Goal: Task Accomplishment & Management: Manage account settings

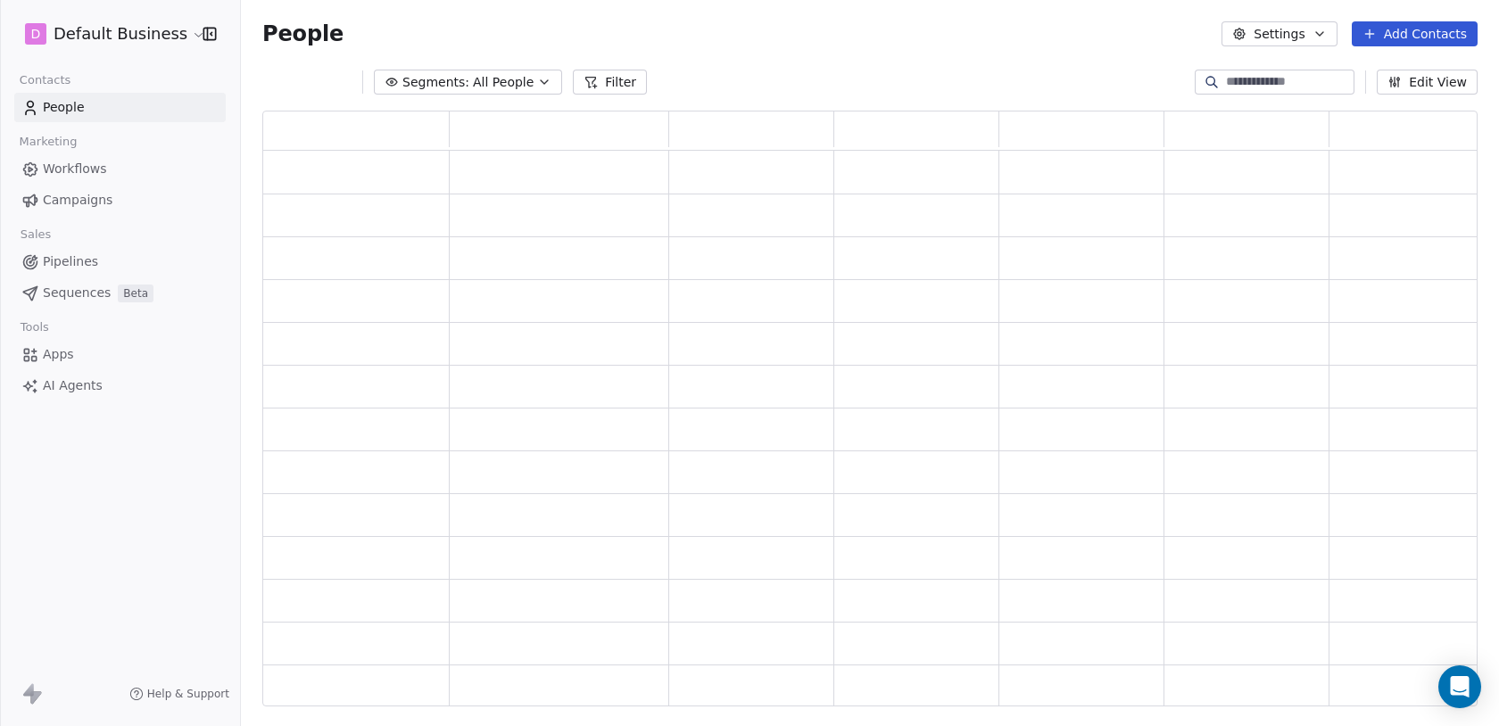
scroll to position [596, 1215]
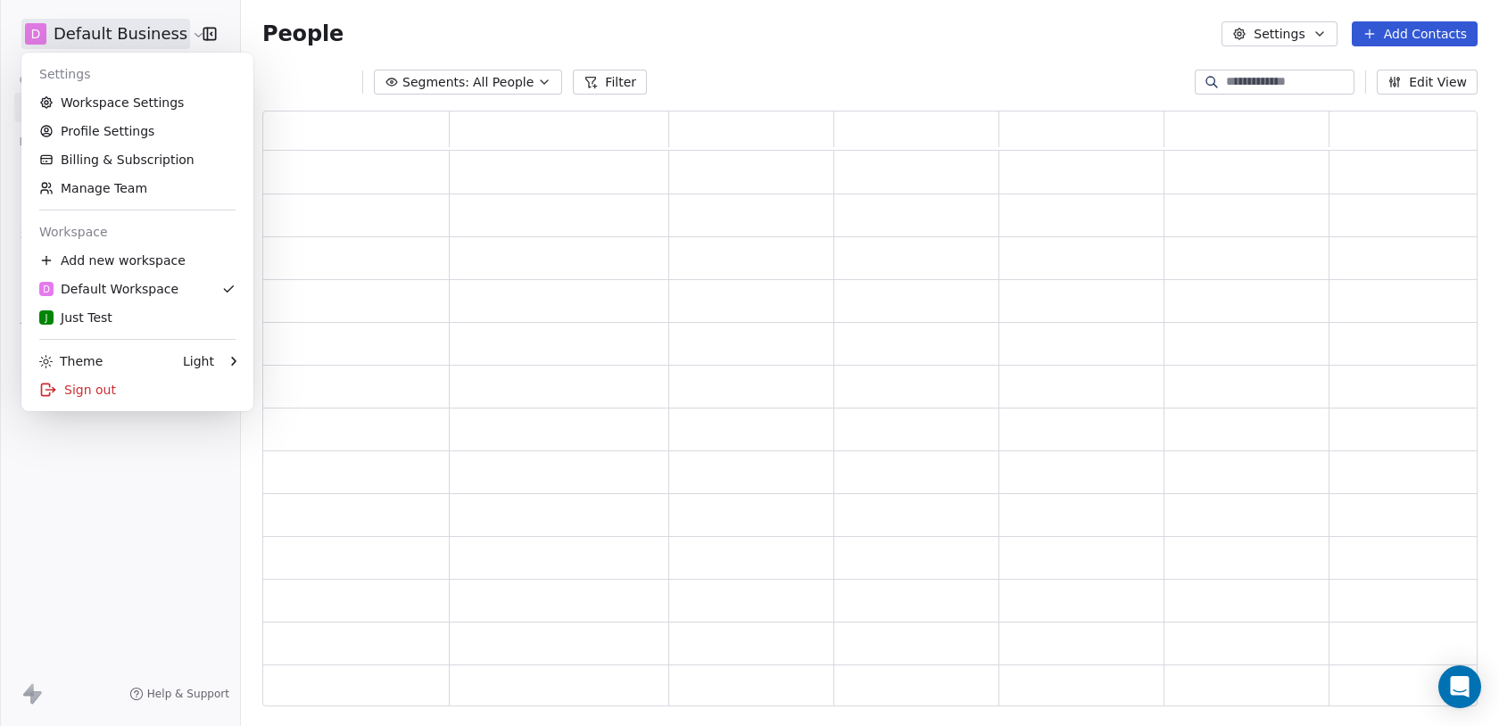
click at [77, 40] on html "D Default Business Contacts People Marketing Workflows Campaigns Sales Pipeline…" at bounding box center [749, 363] width 1499 height 726
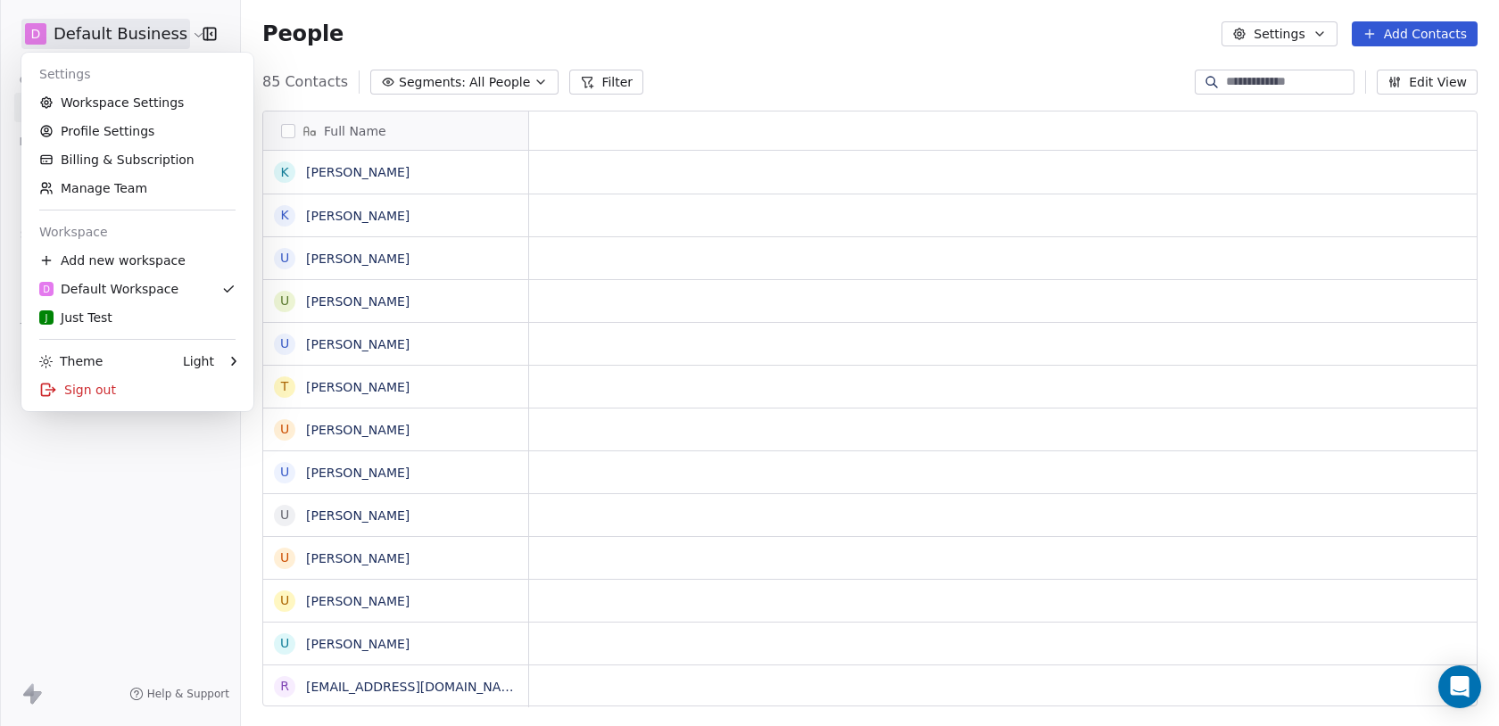
scroll to position [639, 1258]
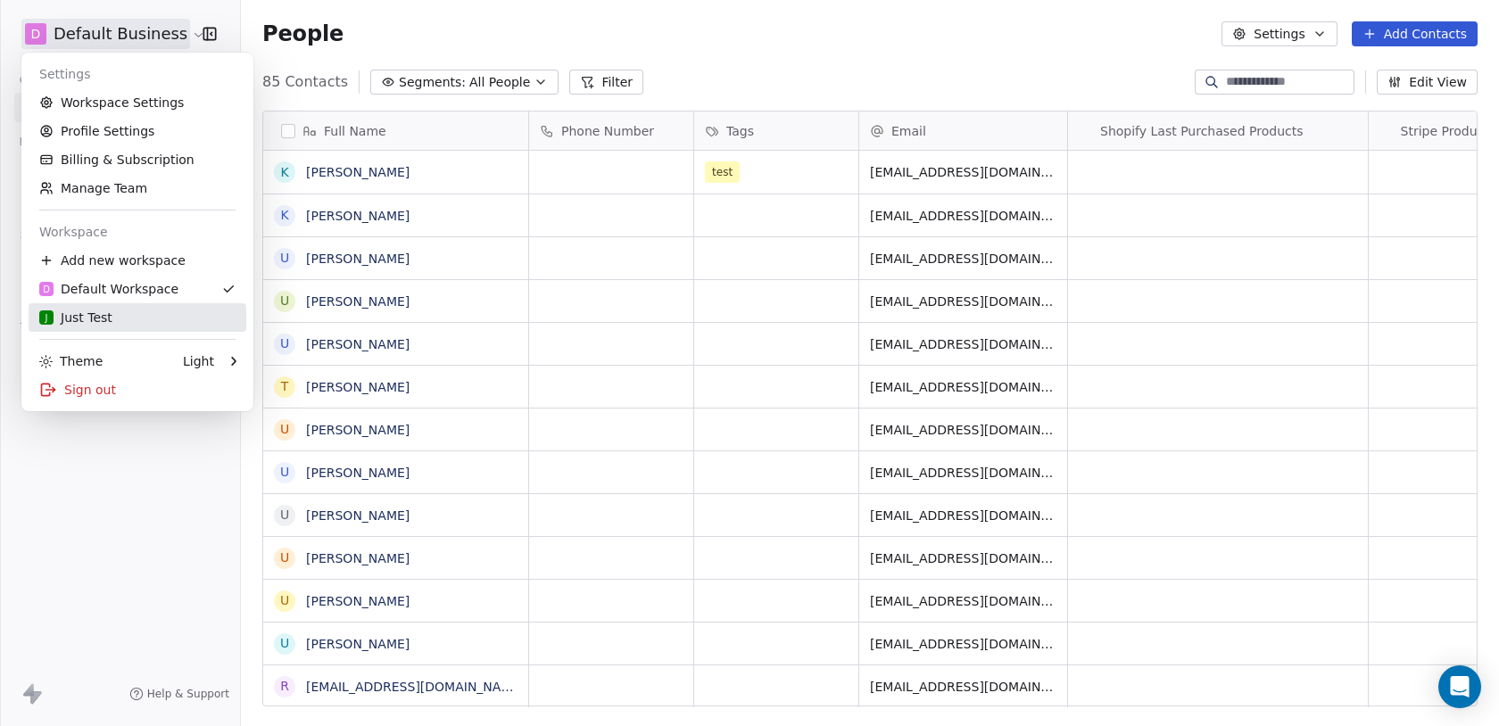
click at [104, 309] on div "J Just Test" at bounding box center [75, 318] width 73 height 18
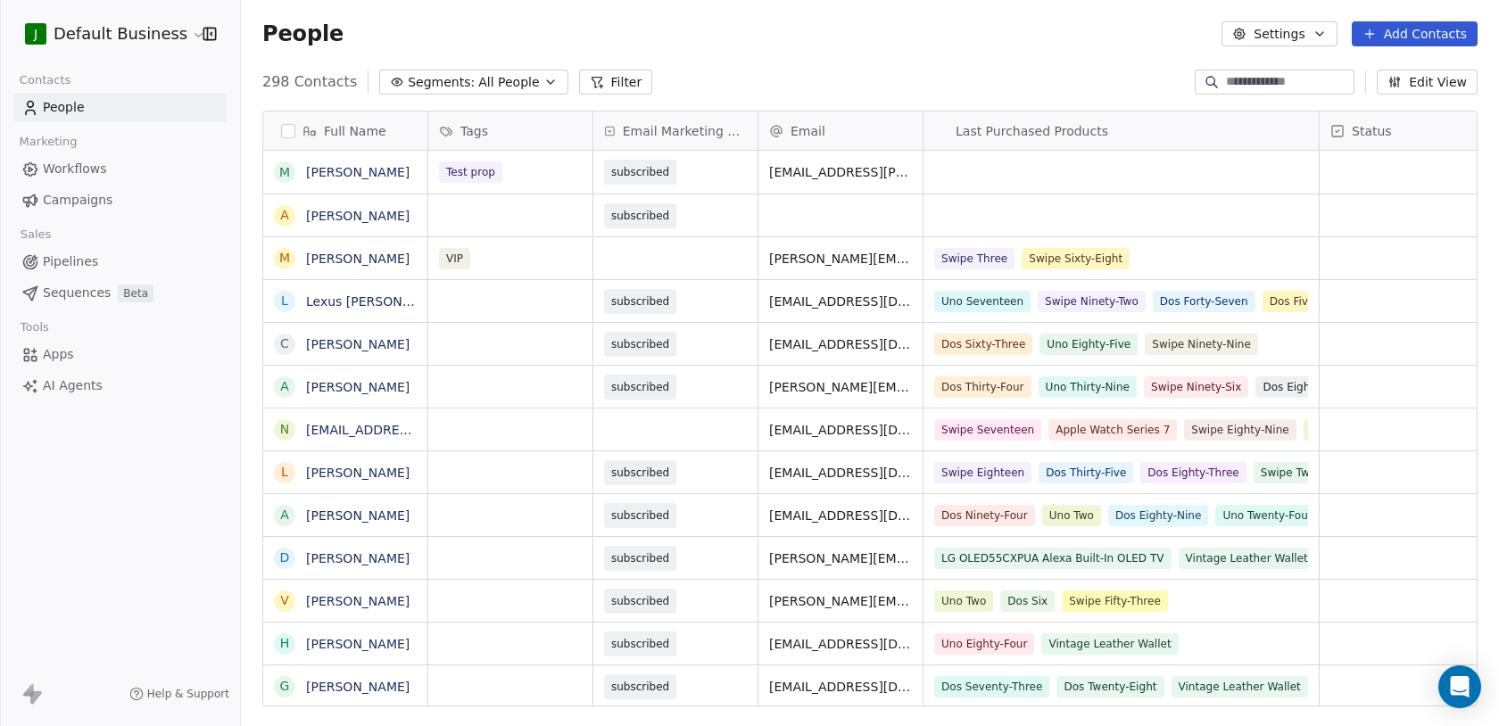
scroll to position [639, 1258]
click at [93, 31] on html "J Default Business Contacts People Marketing Workflows Campaigns Sales Pipeline…" at bounding box center [749, 363] width 1499 height 726
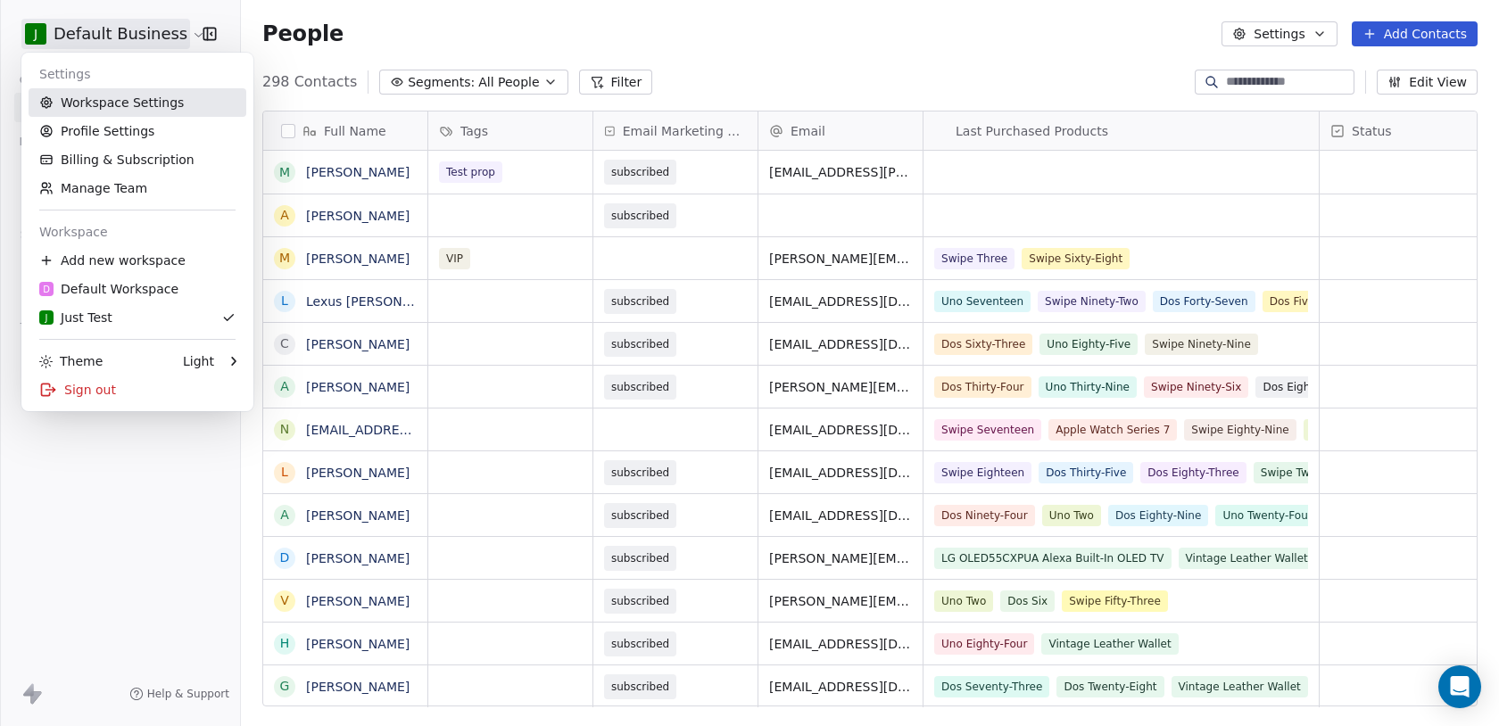
click at [106, 102] on link "Workspace Settings" at bounding box center [138, 102] width 218 height 29
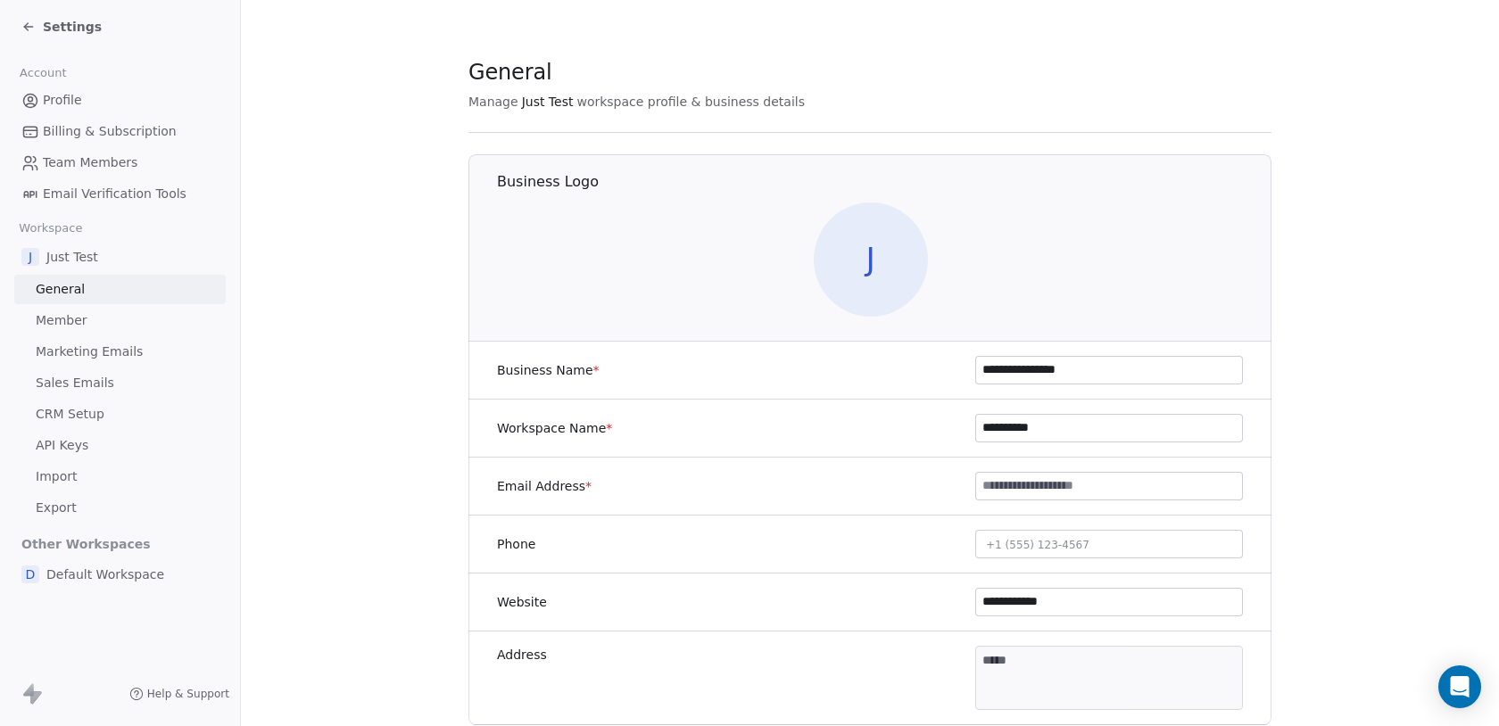
click at [105, 389] on span "Sales Emails" at bounding box center [75, 383] width 79 height 19
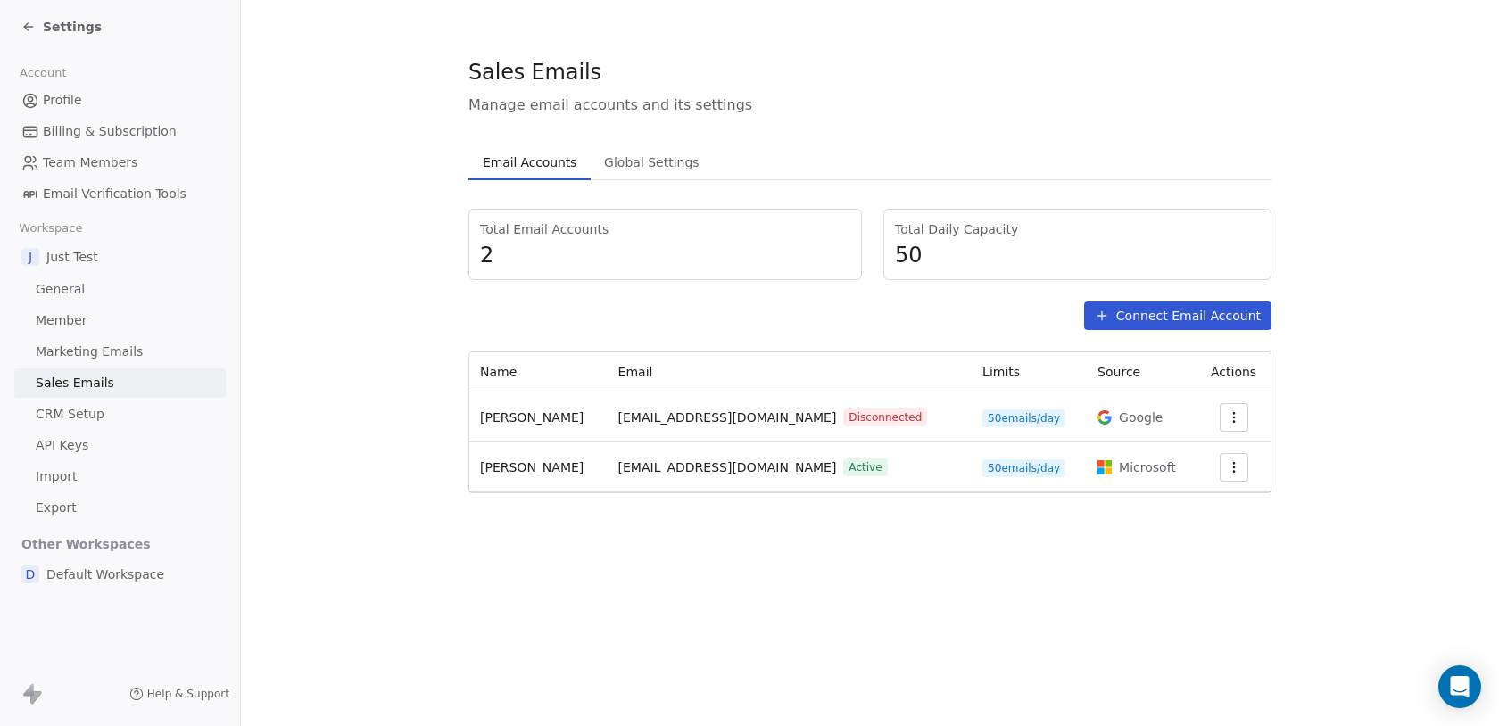
click at [1227, 426] on button "button" at bounding box center [1234, 417] width 29 height 29
click at [1129, 310] on html "Settings Account Profile Billing & Subscription Team Members Email Verification…" at bounding box center [749, 363] width 1499 height 726
click at [1129, 310] on button "Connect Email Account" at bounding box center [1177, 316] width 187 height 29
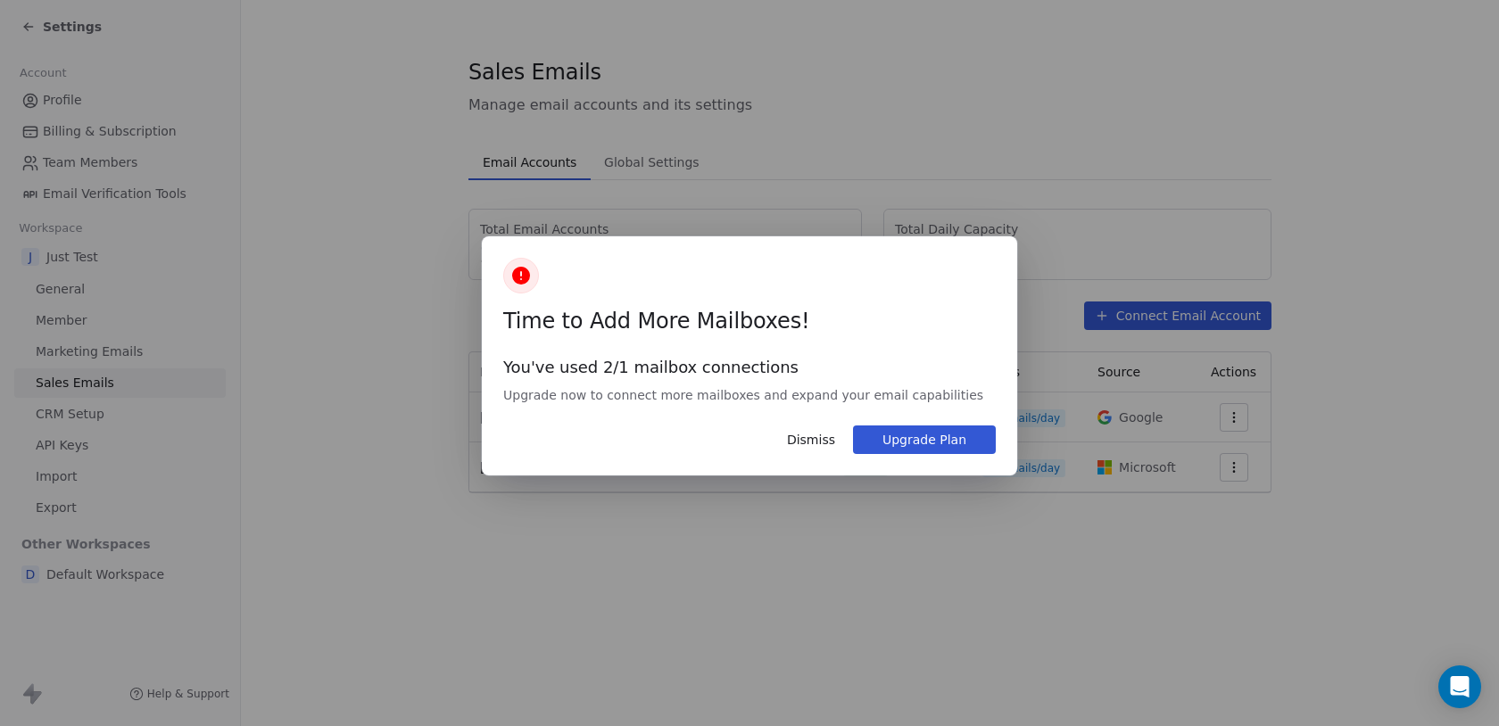
click at [775, 441] on div "Dismiss Upgrade Plan" at bounding box center [749, 440] width 492 height 29
click at [808, 442] on button "Dismiss" at bounding box center [811, 440] width 70 height 30
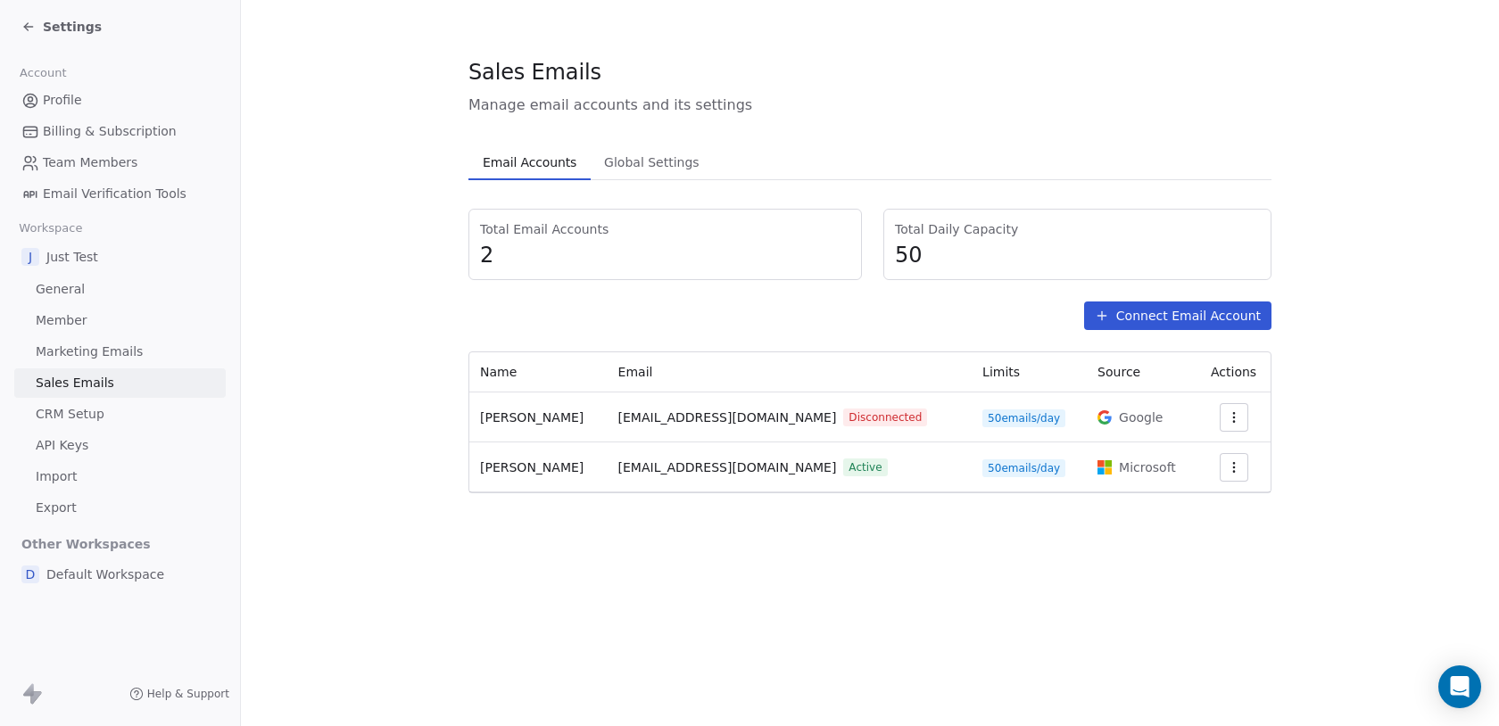
click at [32, 28] on icon at bounding box center [28, 27] width 14 height 14
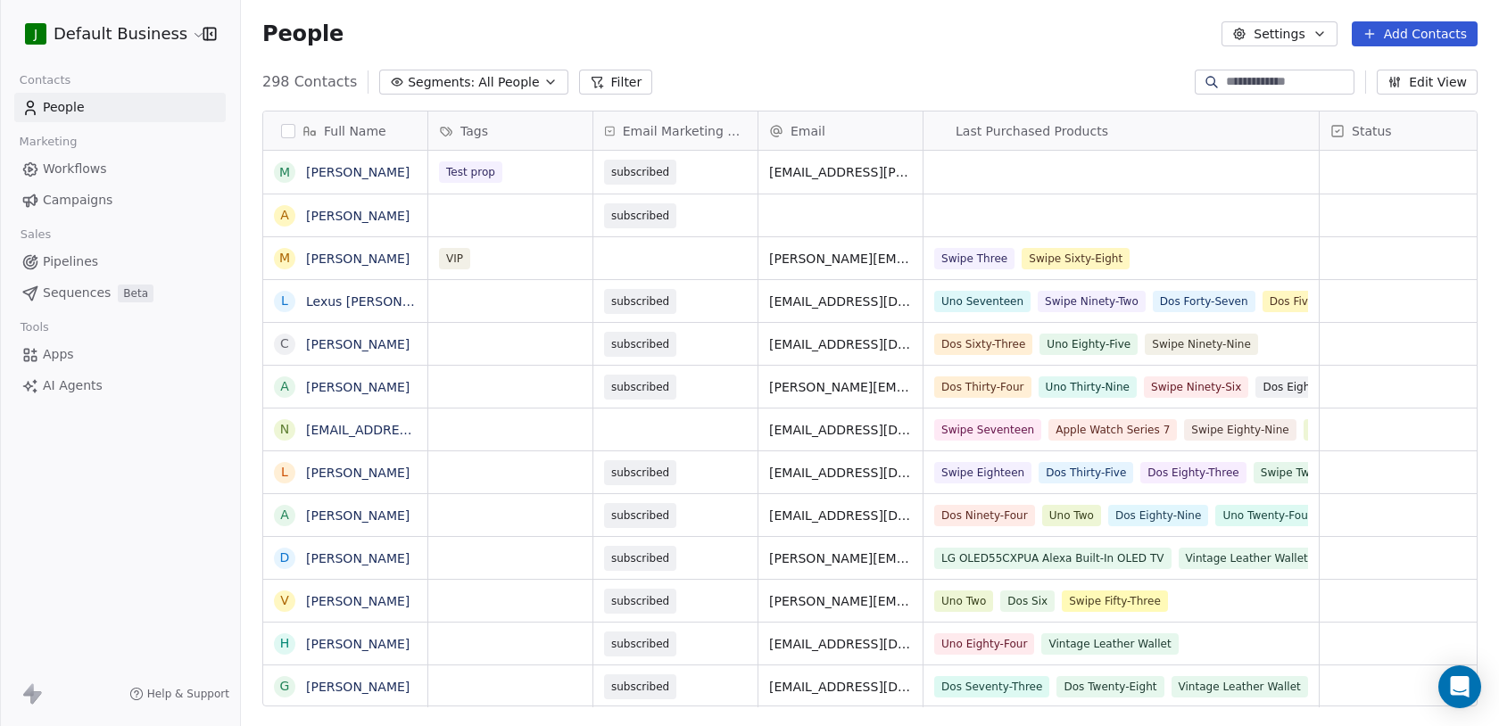
scroll to position [639, 1258]
click at [767, 87] on div "298 Contacts Segments: All People Filter Edit View" at bounding box center [870, 82] width 1258 height 29
click at [145, 33] on html "J Default Business Contacts People Marketing Workflows Campaigns Sales Pipeline…" at bounding box center [749, 363] width 1499 height 726
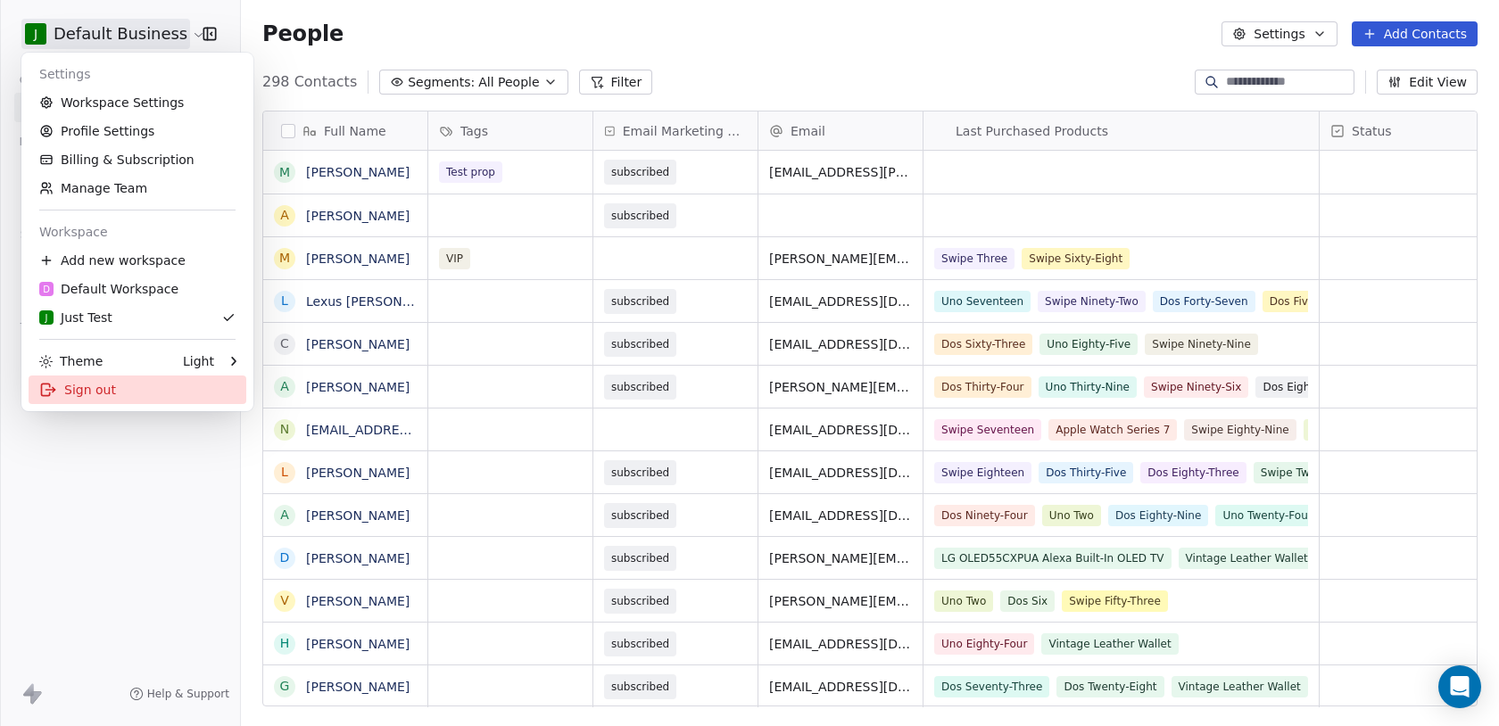
click at [138, 395] on div "Sign out" at bounding box center [138, 390] width 218 height 29
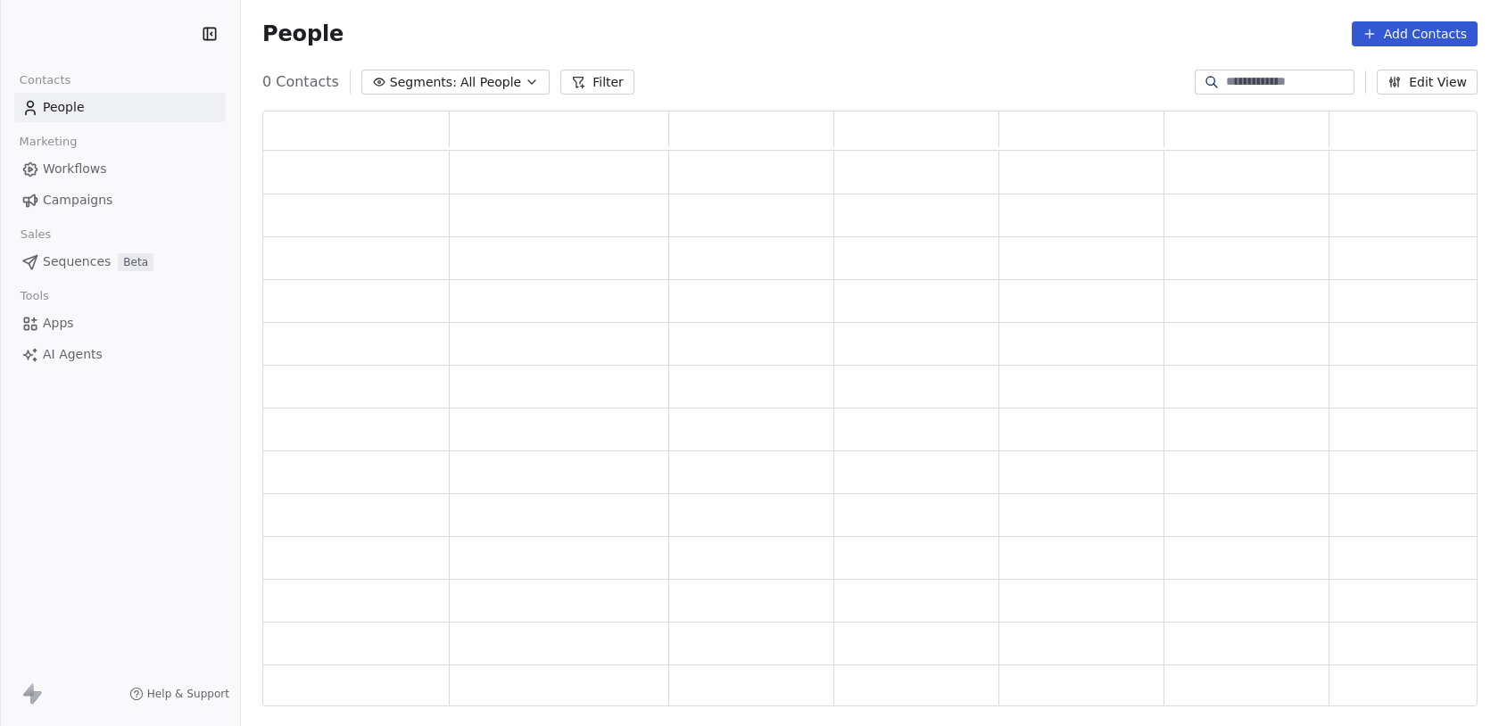
scroll to position [596, 1215]
